Goal: Task Accomplishment & Management: Manage account settings

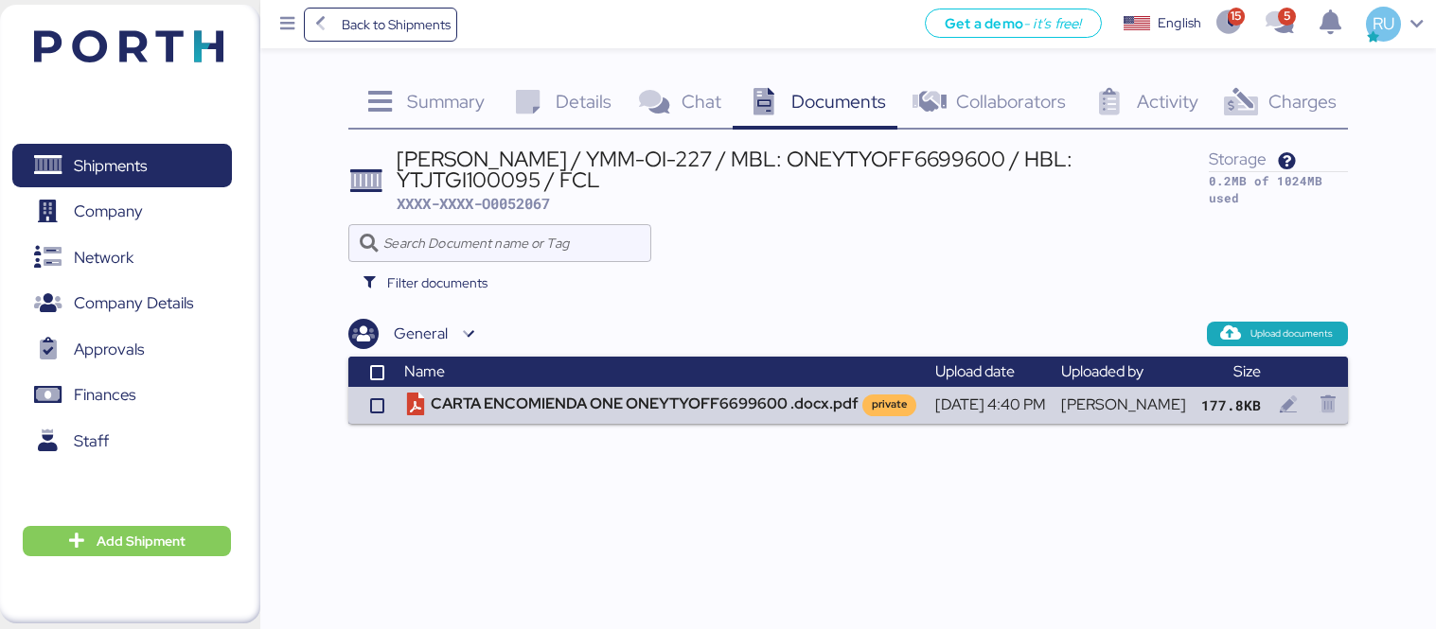
click at [173, 66] on header at bounding box center [100, 43] width 183 height 59
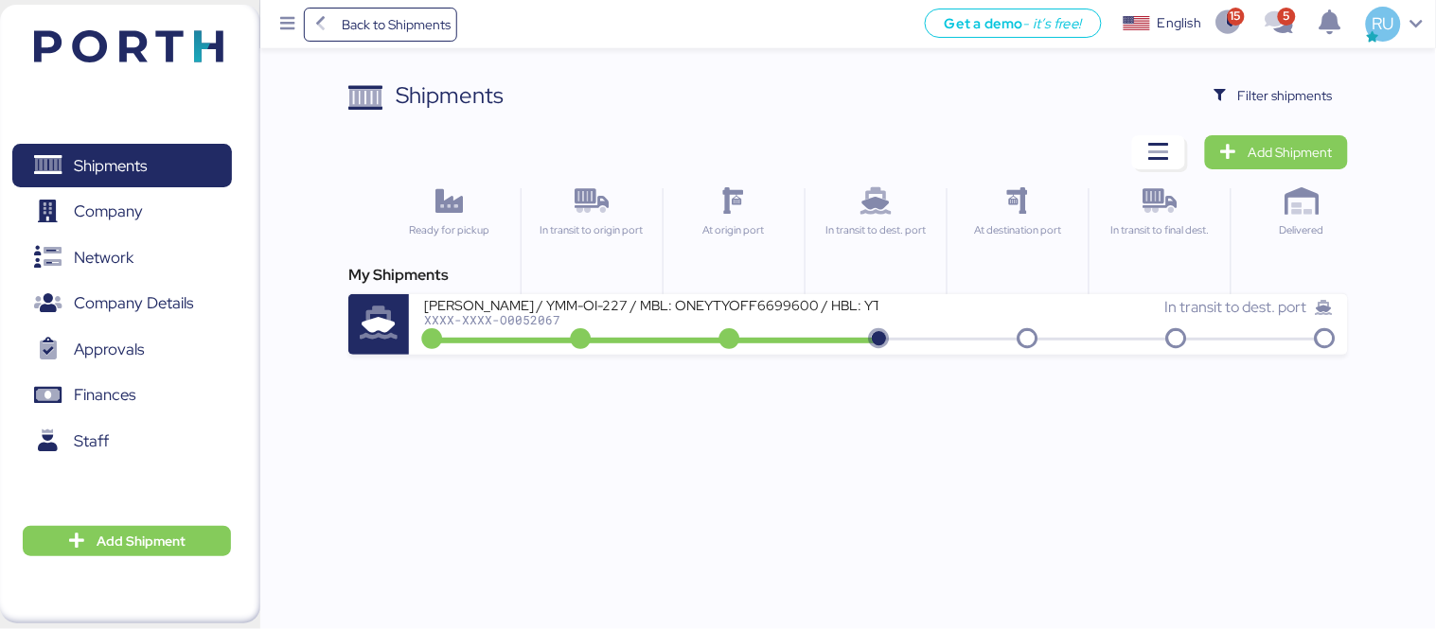
click at [1233, 114] on div "Shipments Clear Filters Filter shipments Add Shipment Ready for pickup In trans…" at bounding box center [847, 217] width 999 height 276
click at [1261, 100] on span "Filter shipments" at bounding box center [1285, 95] width 95 height 23
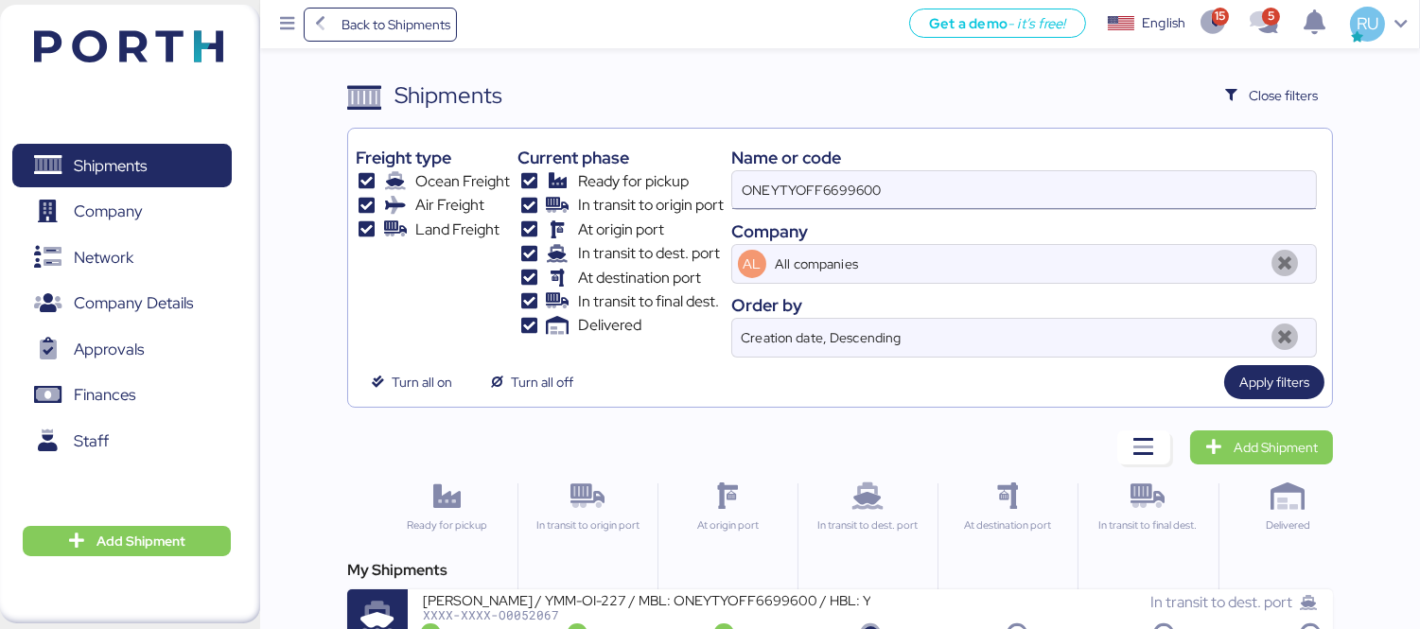
click at [824, 197] on input "ONEYTYOFF6699600" at bounding box center [1024, 190] width 584 height 38
paste input "O0051934"
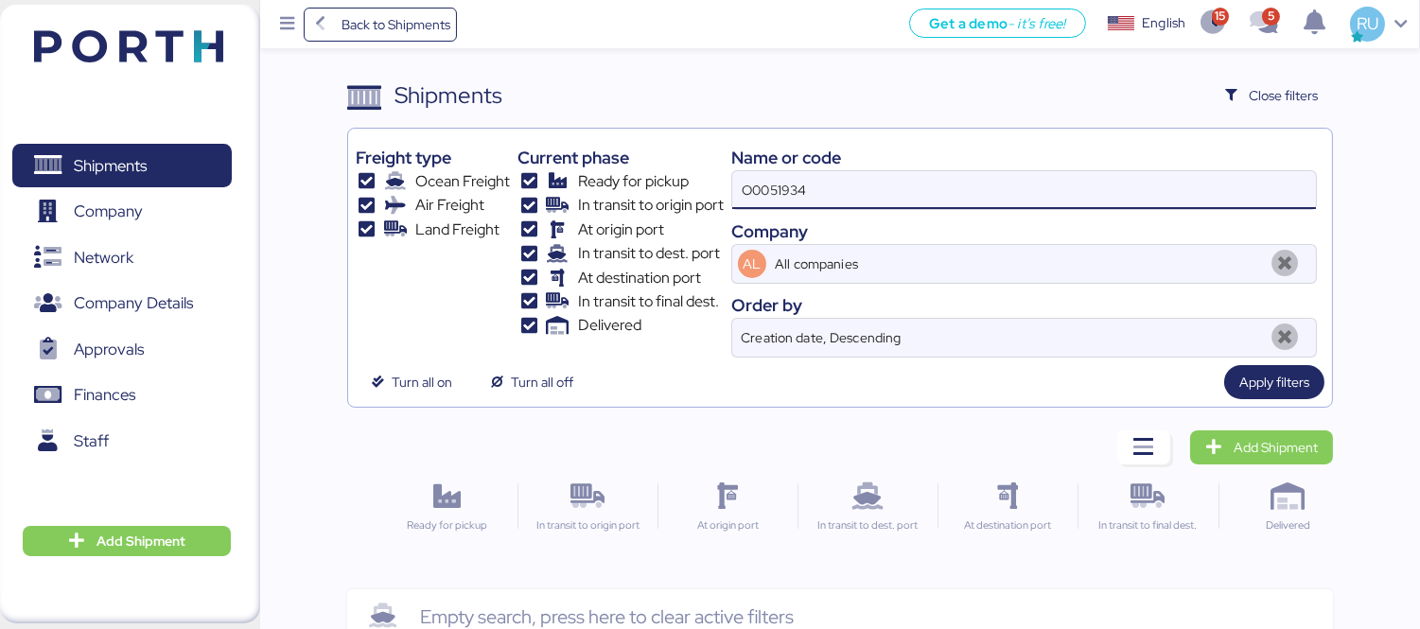
type input "O0051934"
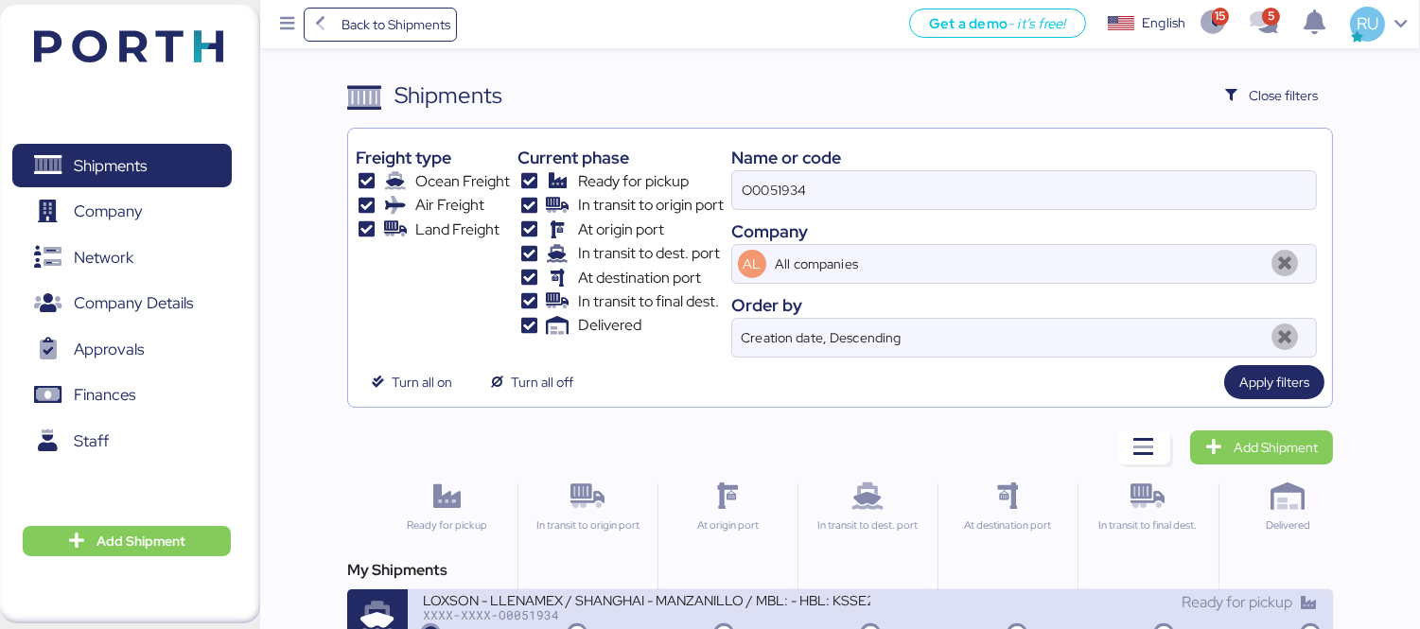
click at [827, 600] on div "LOXSON - LLENAMEX / SHANGHAI - MANZANILLO / MBL: - HBL: KSSE250707951 / LCL" at bounding box center [647, 599] width 448 height 16
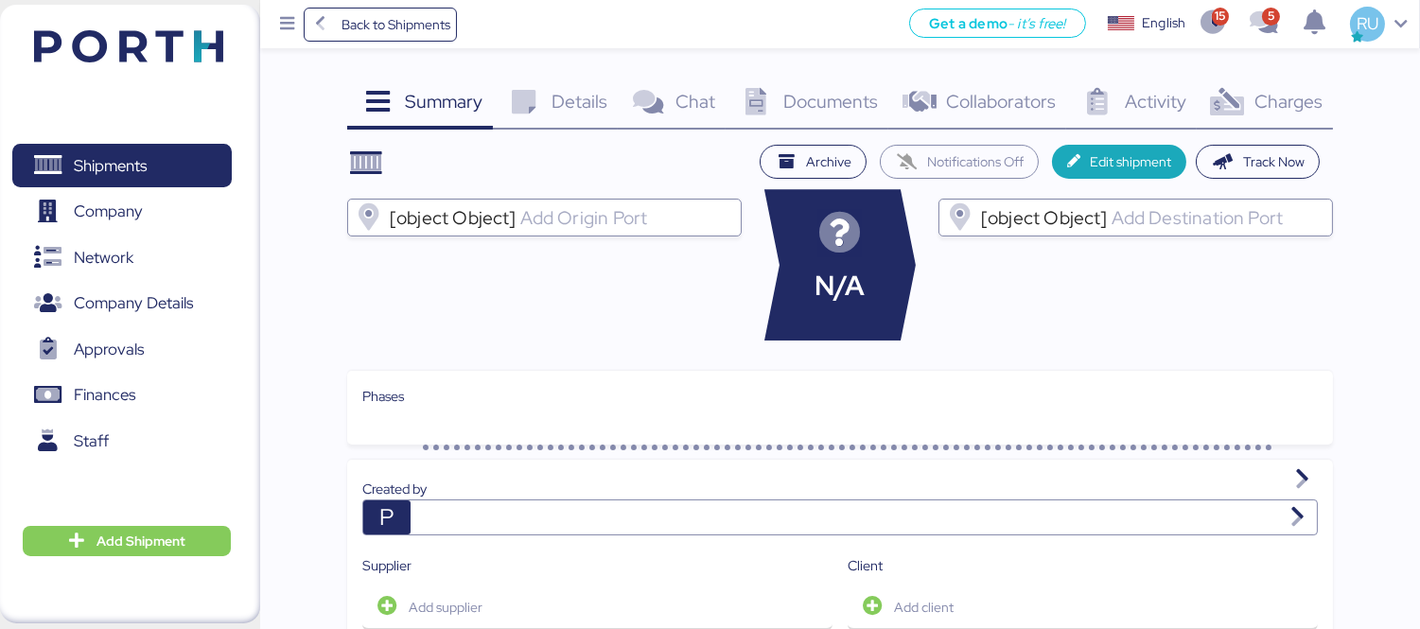
click at [1205, 92] on div "Charges 0" at bounding box center [1265, 104] width 136 height 51
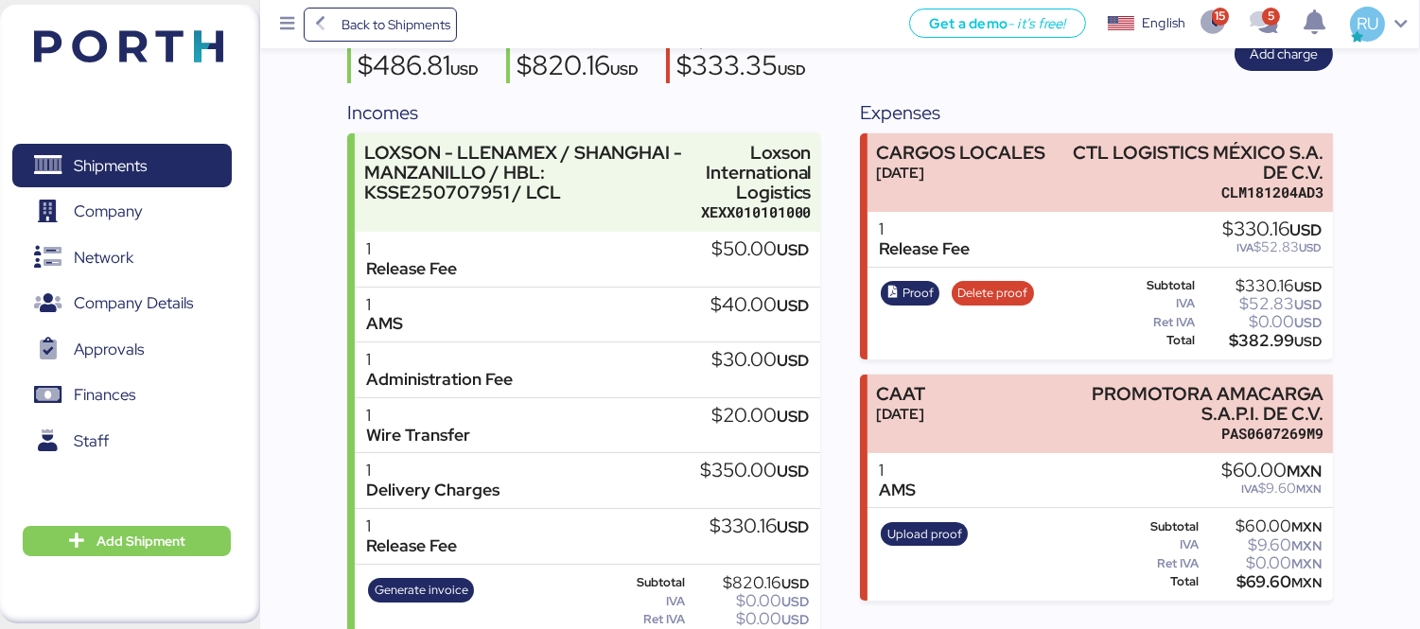
scroll to position [218, 0]
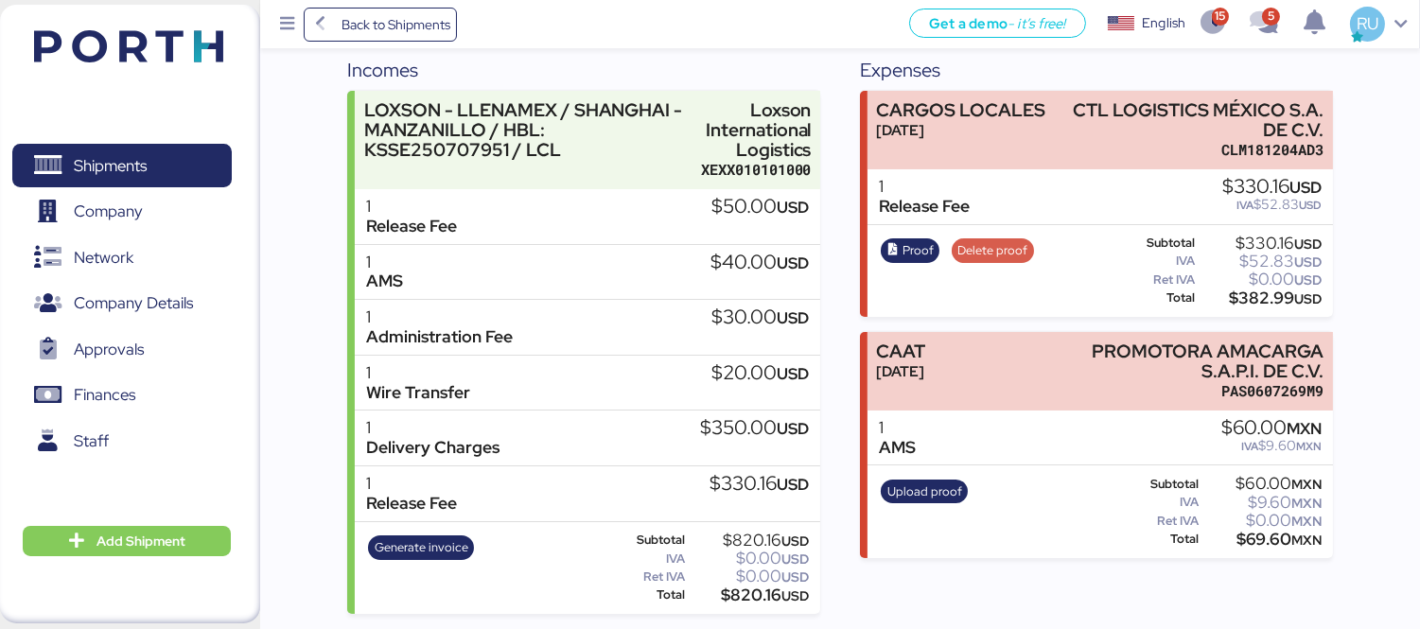
click at [995, 253] on span "Delete proof" at bounding box center [993, 250] width 70 height 21
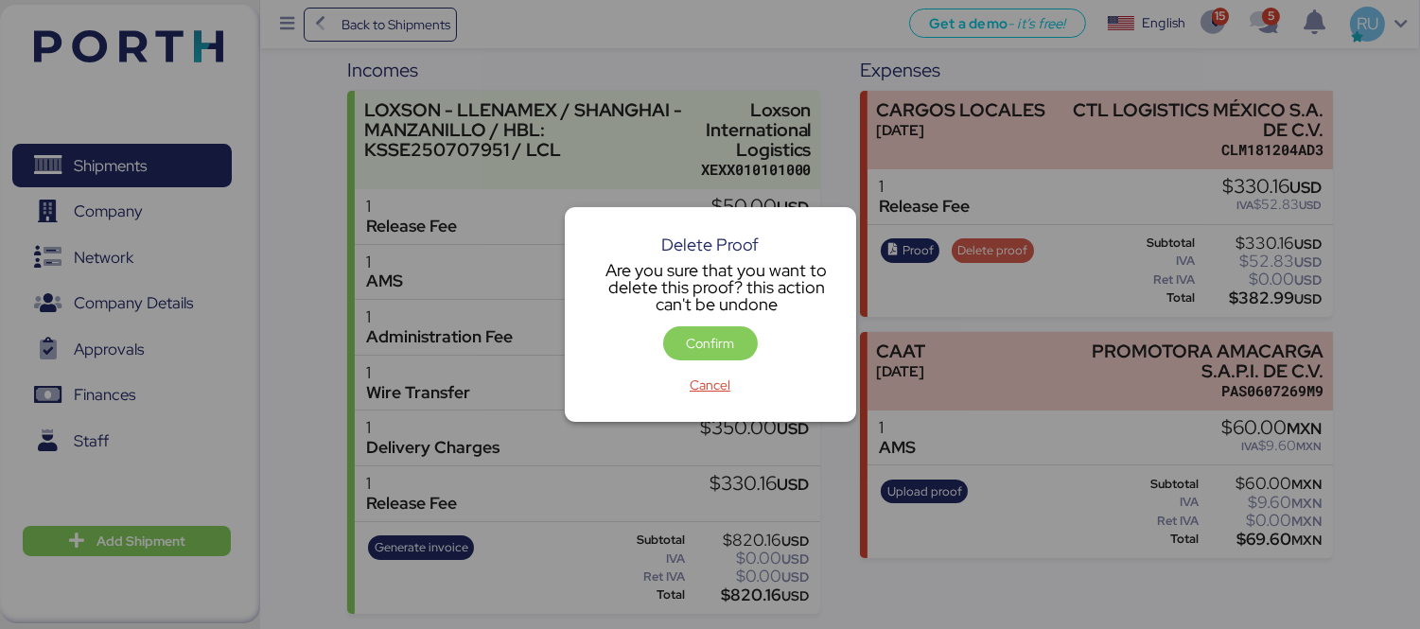
scroll to position [0, 0]
click at [729, 344] on span "Confirm" at bounding box center [710, 343] width 48 height 23
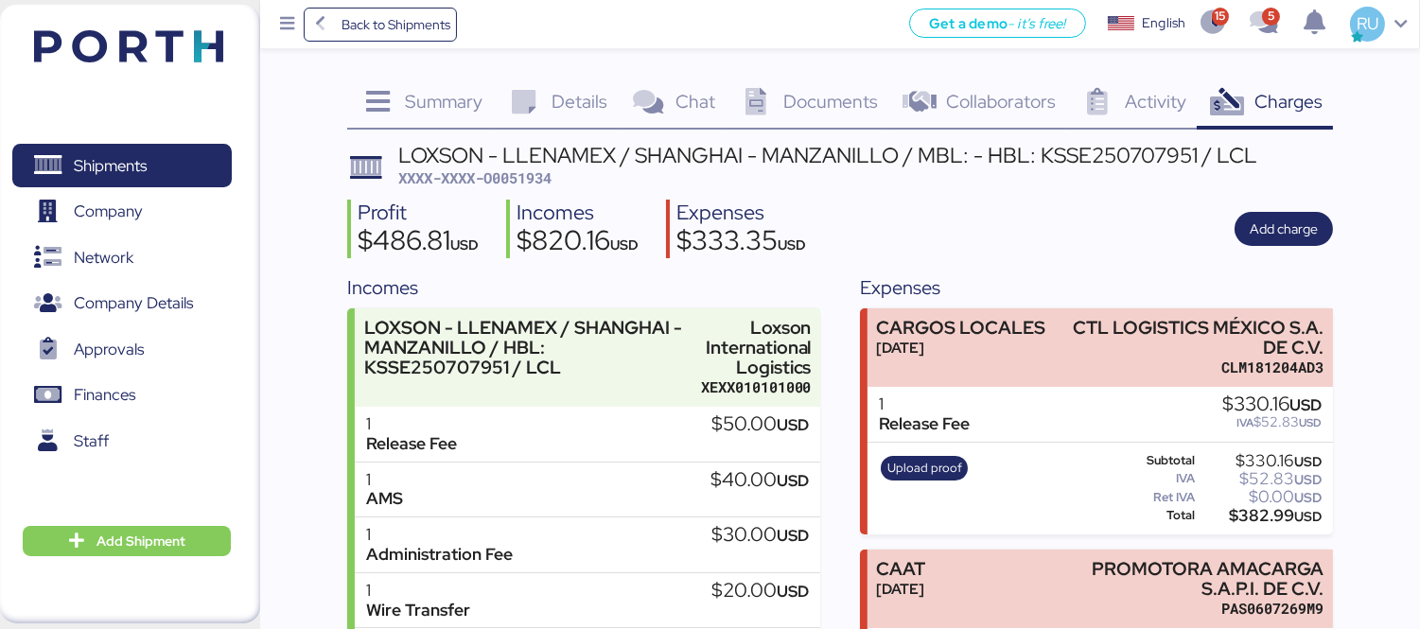
click at [937, 485] on div "Upload proof" at bounding box center [924, 489] width 99 height 78
click at [931, 466] on span "Upload proof" at bounding box center [925, 468] width 75 height 21
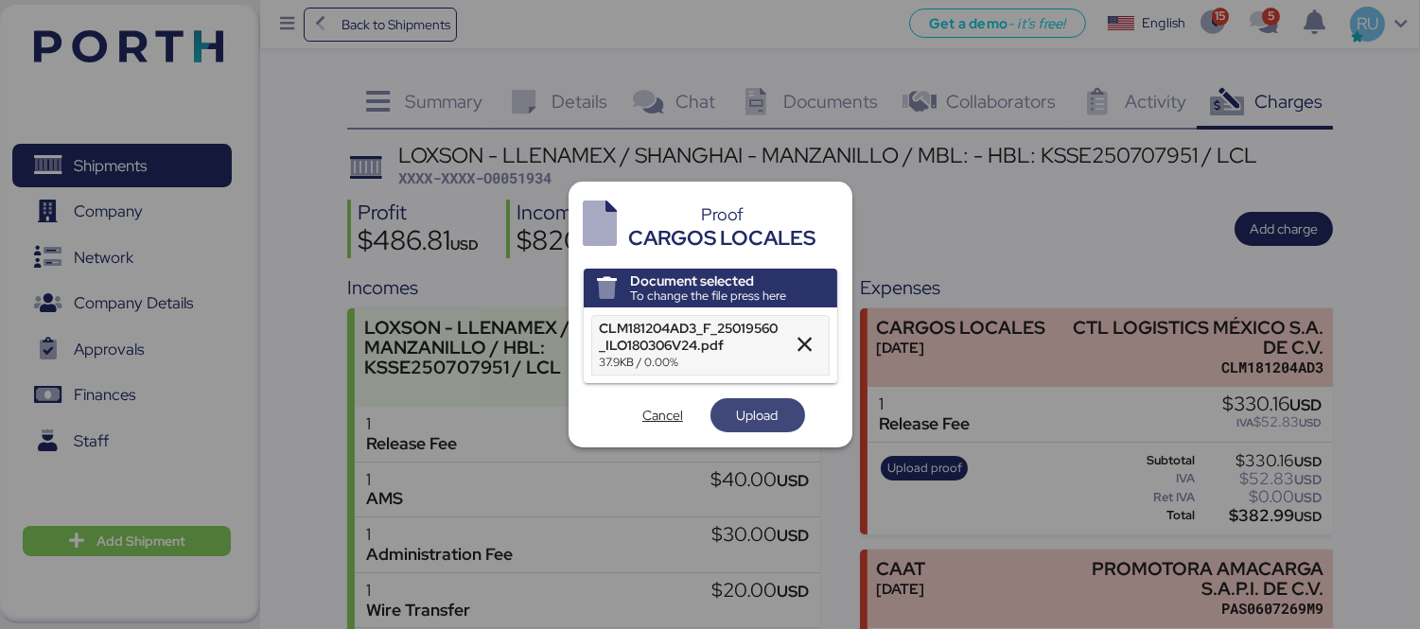
click at [719, 407] on span "Upload" at bounding box center [758, 415] width 95 height 34
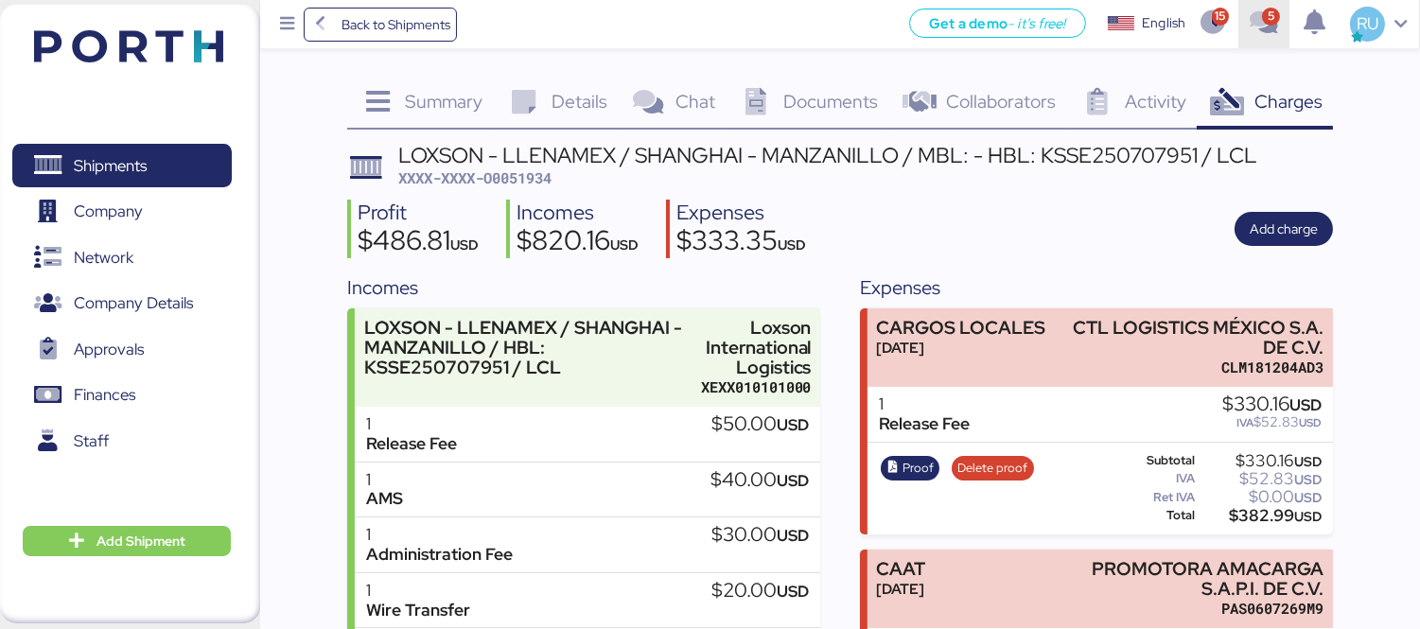
click at [1256, 23] on icon "button" at bounding box center [1263, 23] width 31 height 25
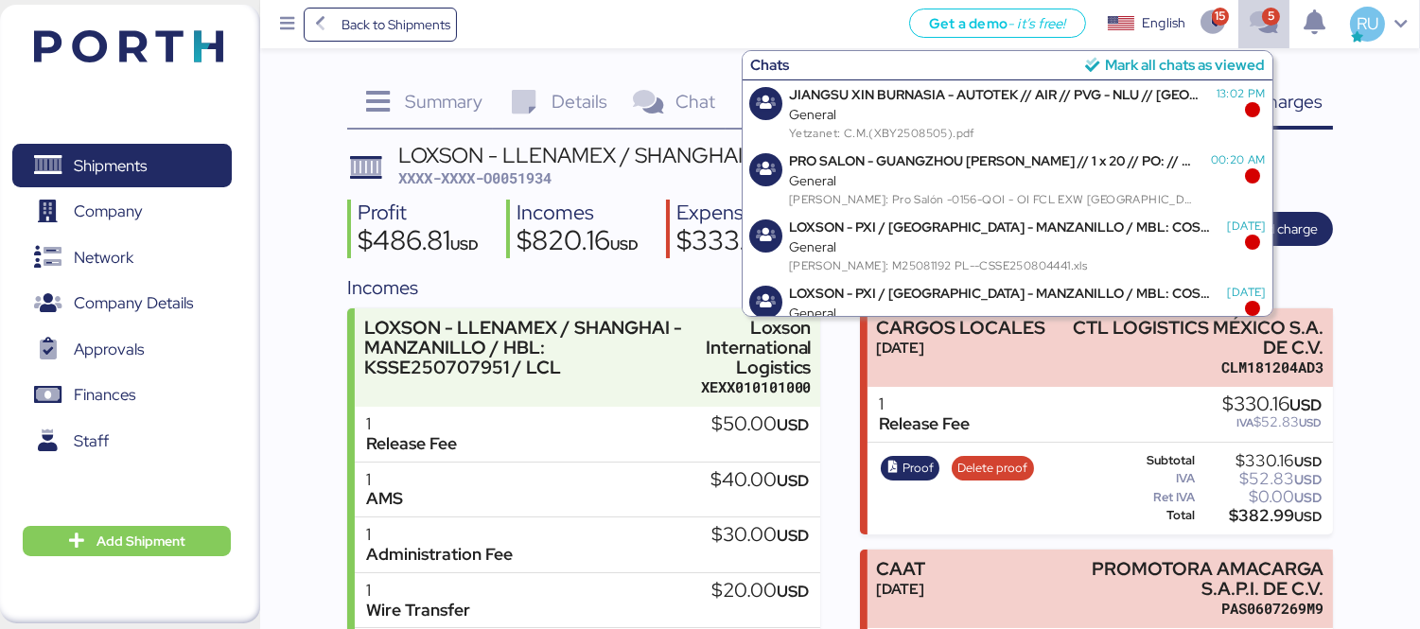
click at [1173, 62] on div "Mark all chats as viewed" at bounding box center [1185, 65] width 160 height 22
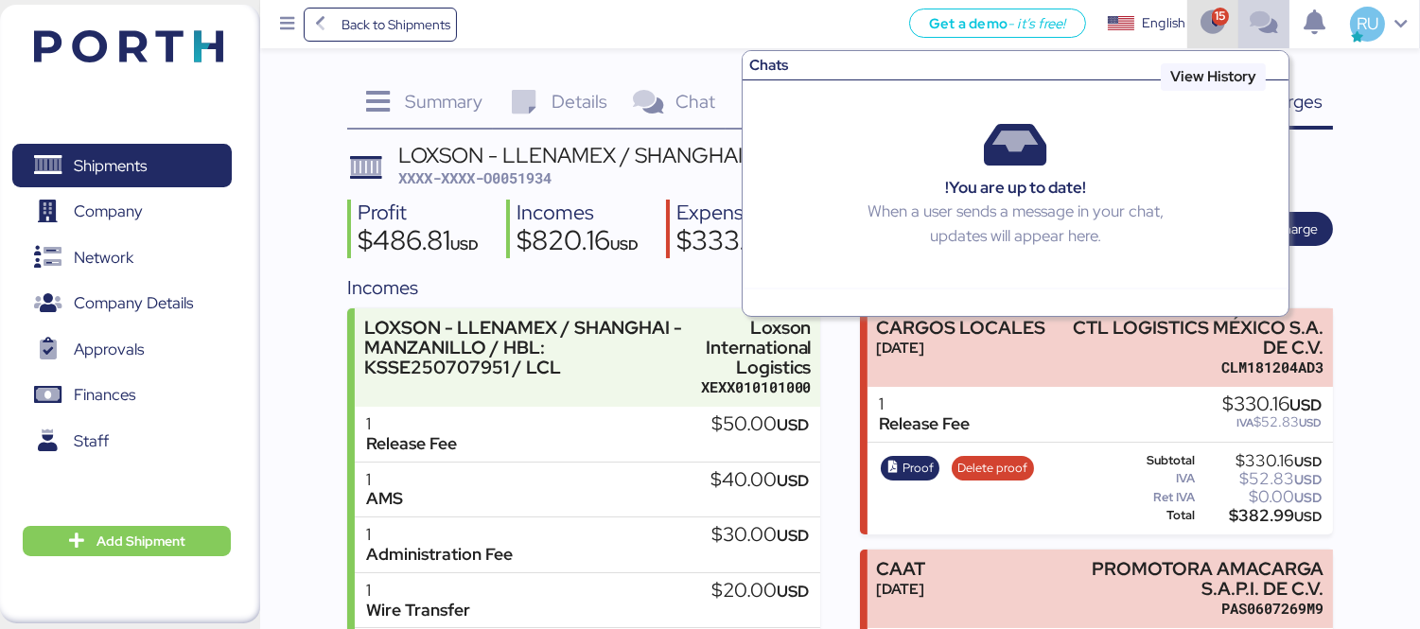
click at [1228, 25] on span "button" at bounding box center [1213, 24] width 51 height 51
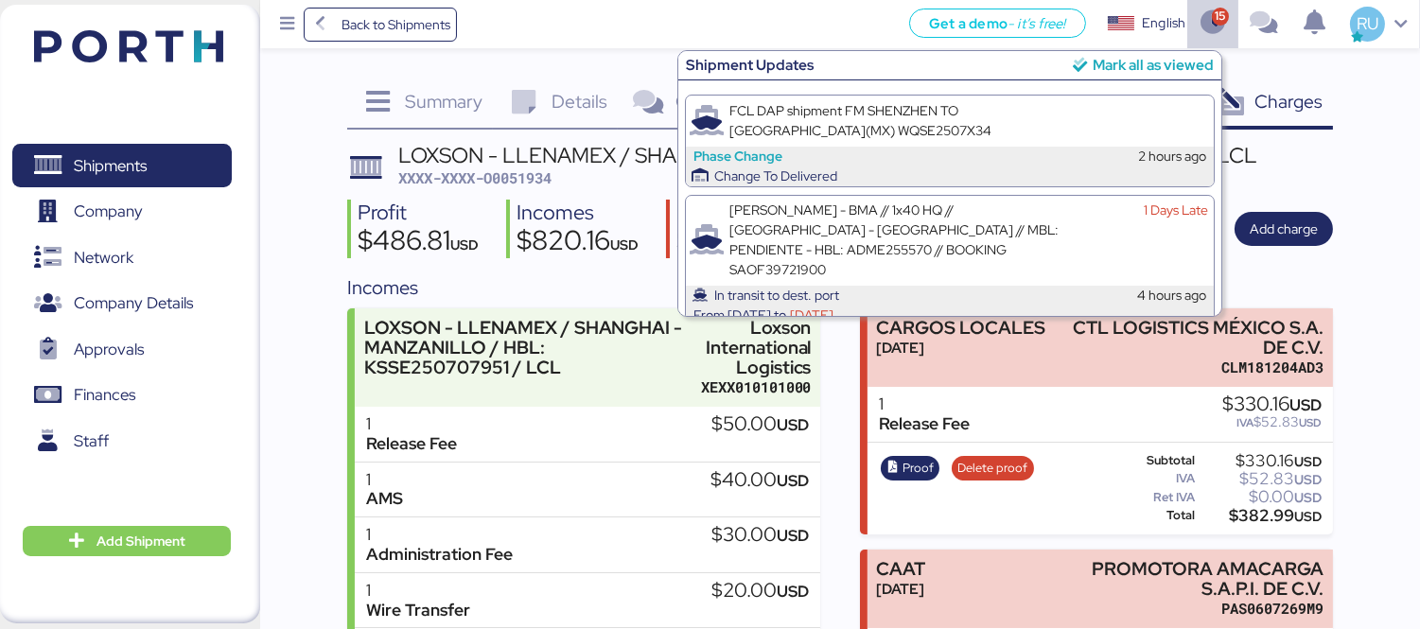
click at [1151, 67] on div "Mark all as viewed" at bounding box center [1153, 65] width 121 height 22
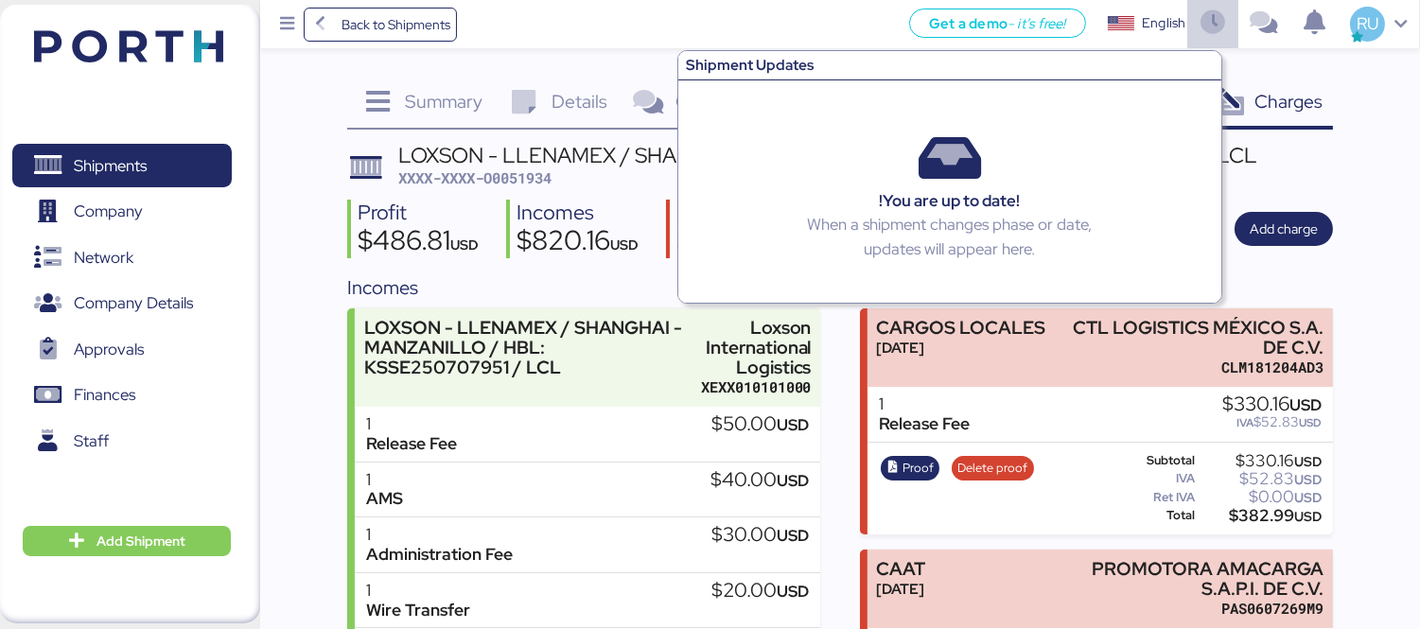
click at [1353, 100] on div "Summary 0 Details 0 Chat 0 Documents 0 Collaborators 0 Activity 0 Charges 0 LOX…" at bounding box center [710, 416] width 1420 height 832
